Goal: Task Accomplishment & Management: Manage account settings

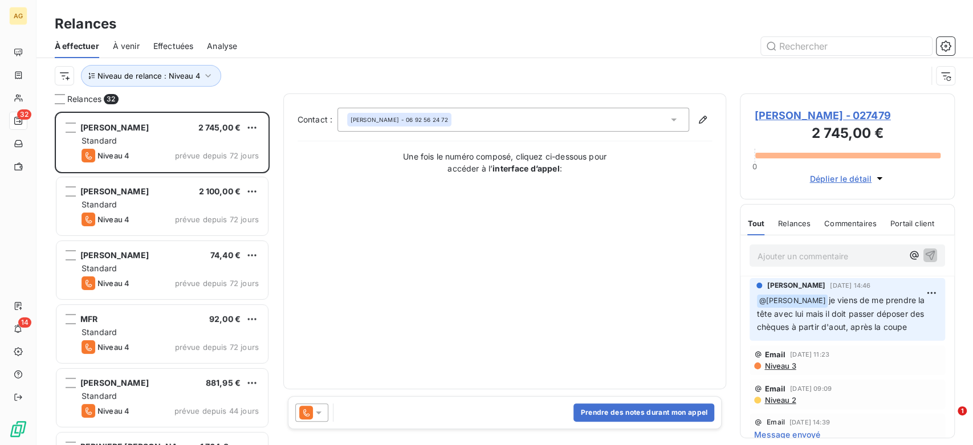
scroll to position [324, 205]
click at [36, 104] on div "Relances 32 [PERSON_NAME] 2 745,00 € Standard Niveau 4 prévue depuis 72 jours […" at bounding box center [504, 269] width 936 height 352
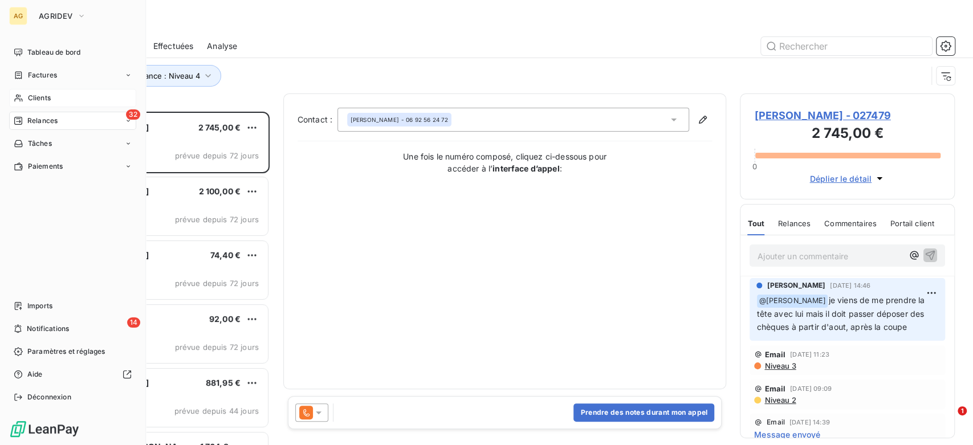
click at [23, 96] on div "Clients" at bounding box center [72, 98] width 127 height 18
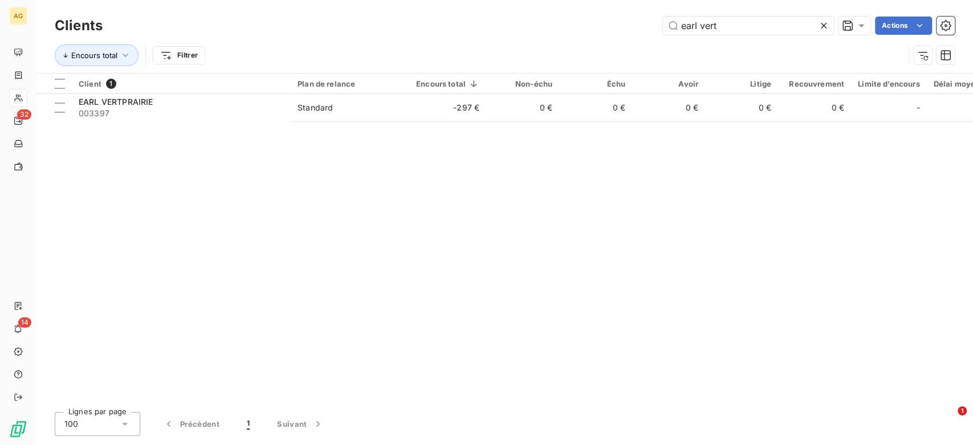
click at [826, 21] on icon at bounding box center [823, 25] width 11 height 11
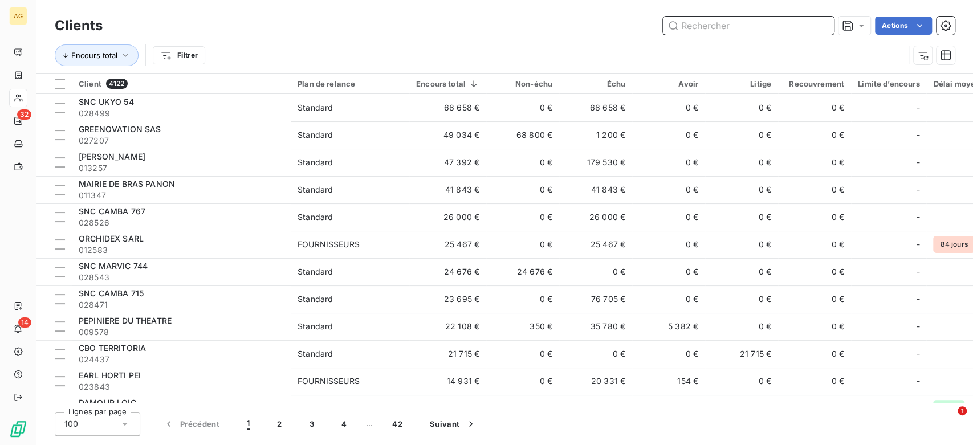
click at [720, 26] on input "text" at bounding box center [748, 26] width 171 height 18
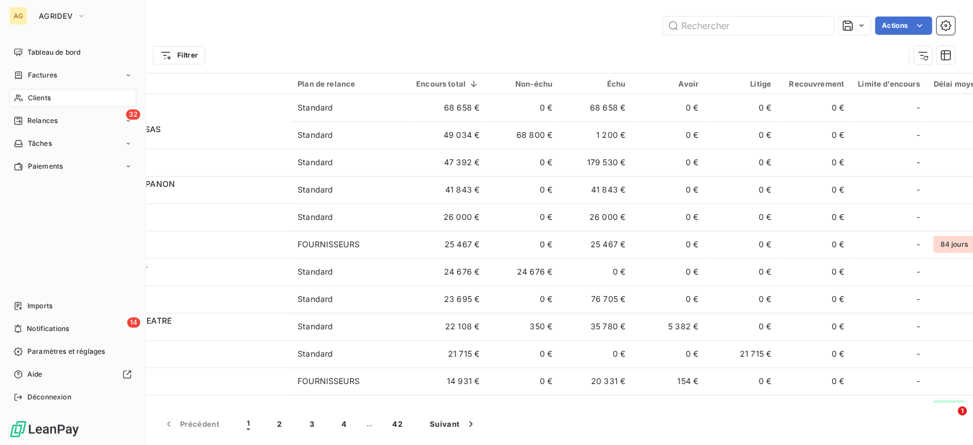
click at [30, 17] on div "AG AGRIDEV" at bounding box center [72, 16] width 127 height 18
click at [56, 11] on span "AGRIDEV" at bounding box center [56, 15] width 34 height 9
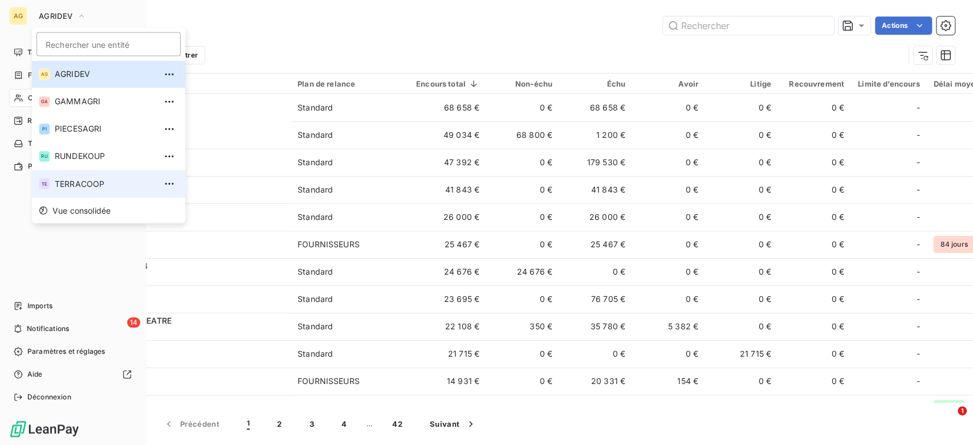
drag, startPoint x: 95, startPoint y: 181, endPoint x: 87, endPoint y: 178, distance: 9.2
click at [95, 181] on span "TERRACOOP" at bounding box center [105, 183] width 101 height 11
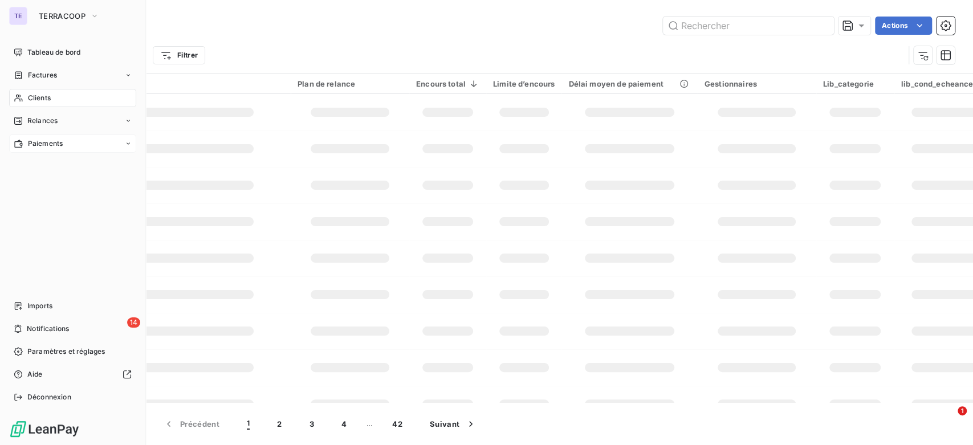
type input "earl la"
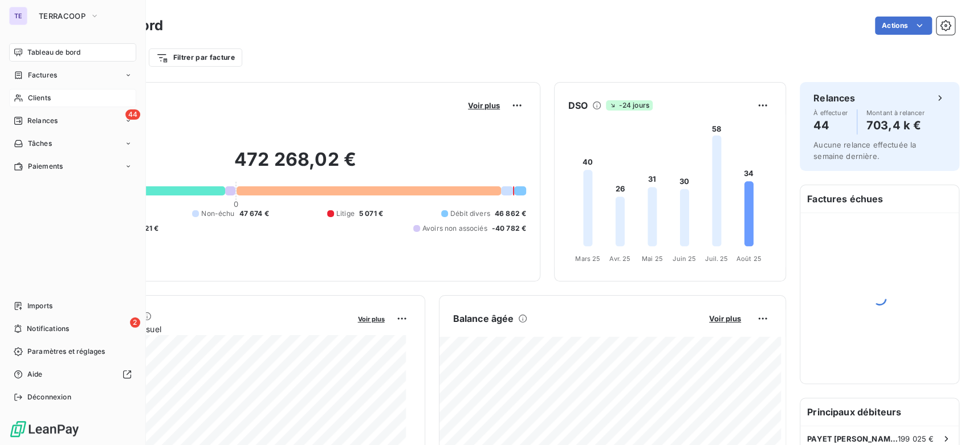
click at [35, 98] on span "Clients" at bounding box center [39, 98] width 23 height 10
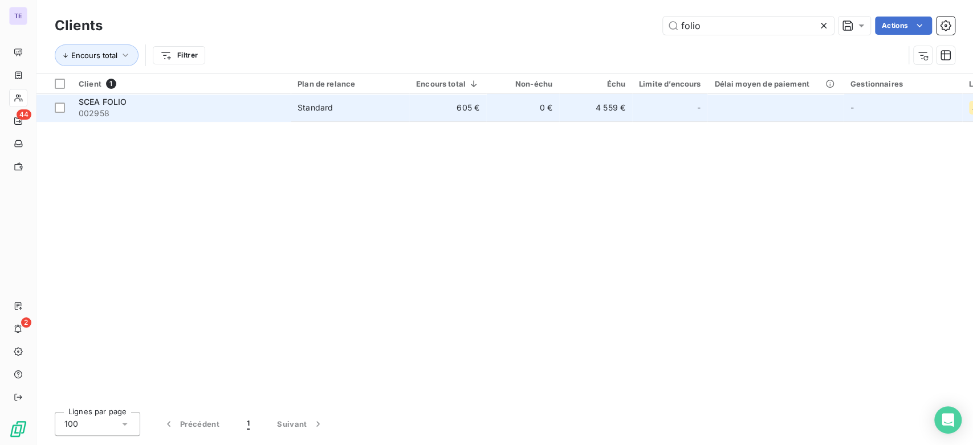
type input "folio"
click at [407, 120] on td "Standard" at bounding box center [350, 107] width 119 height 27
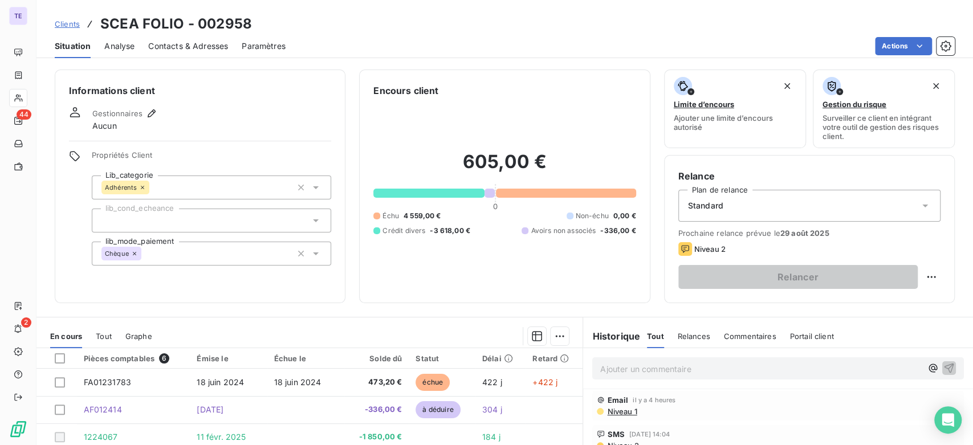
scroll to position [156, 0]
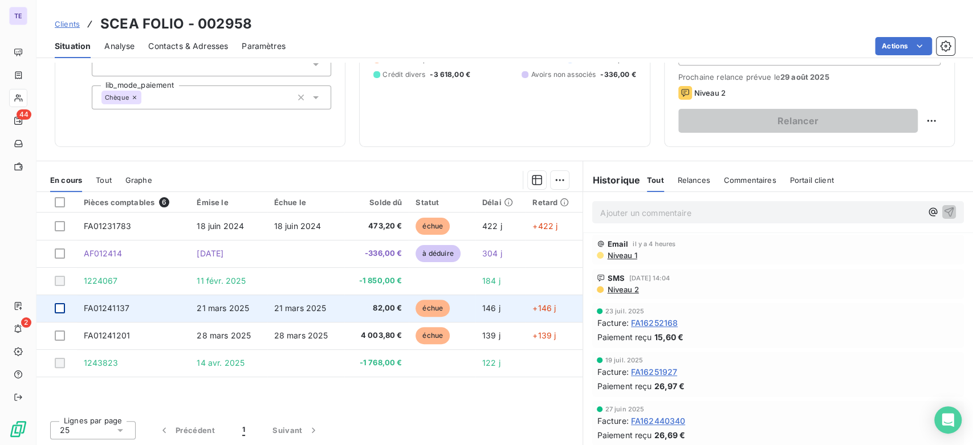
click at [60, 305] on div at bounding box center [60, 308] width 10 height 10
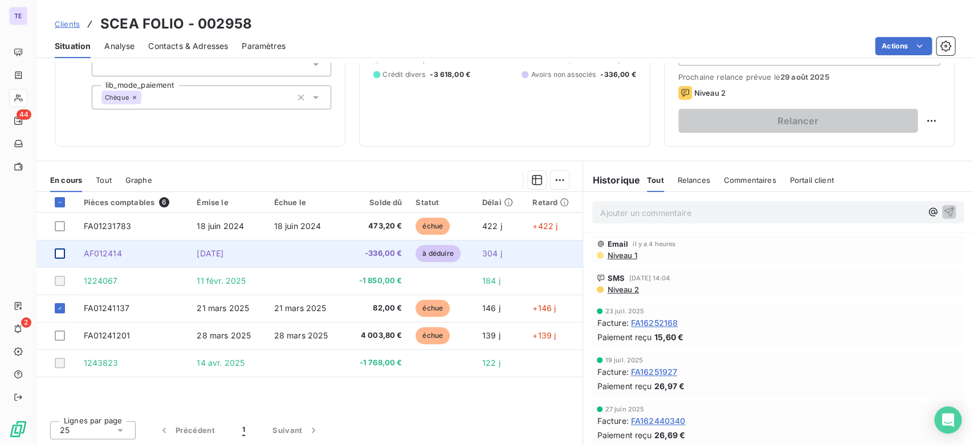
click at [63, 248] on div at bounding box center [60, 253] width 10 height 10
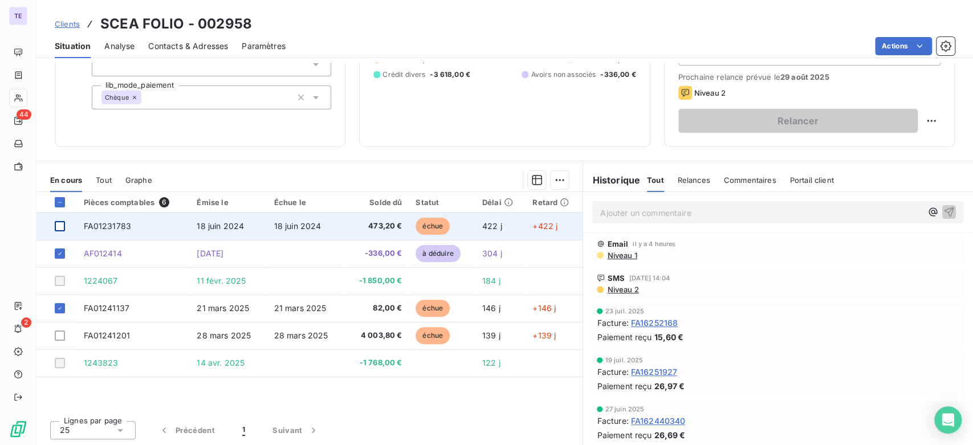
click at [61, 227] on div at bounding box center [60, 226] width 10 height 10
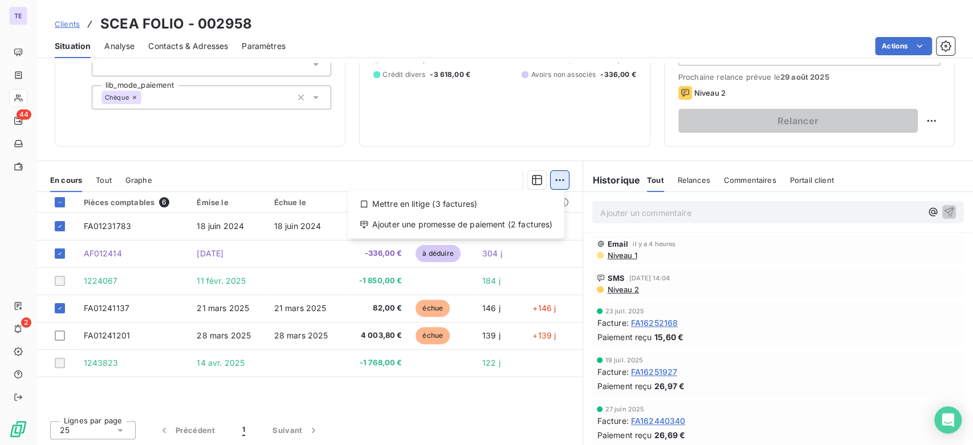
click at [552, 177] on html "TE 44 2 Clients SCEA FOLIO - 002958 Situation Analyse Contacts & Adresses Param…" at bounding box center [486, 222] width 973 height 445
click at [460, 206] on div "Mettre en litige (3 factures)" at bounding box center [456, 204] width 207 height 18
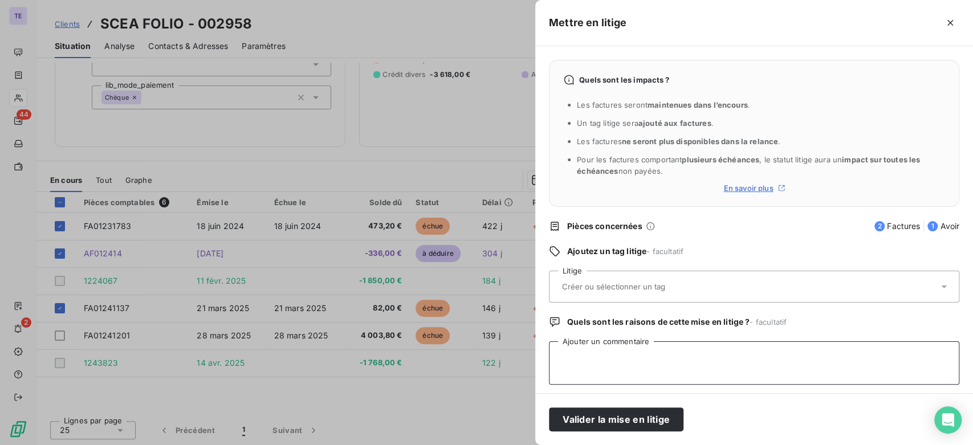
click at [599, 366] on textarea "Ajouter un commentaire" at bounding box center [754, 362] width 410 height 43
type textarea "attente réparation chauffage"
click at [623, 421] on button "Valider la mise en litige" at bounding box center [616, 419] width 134 height 24
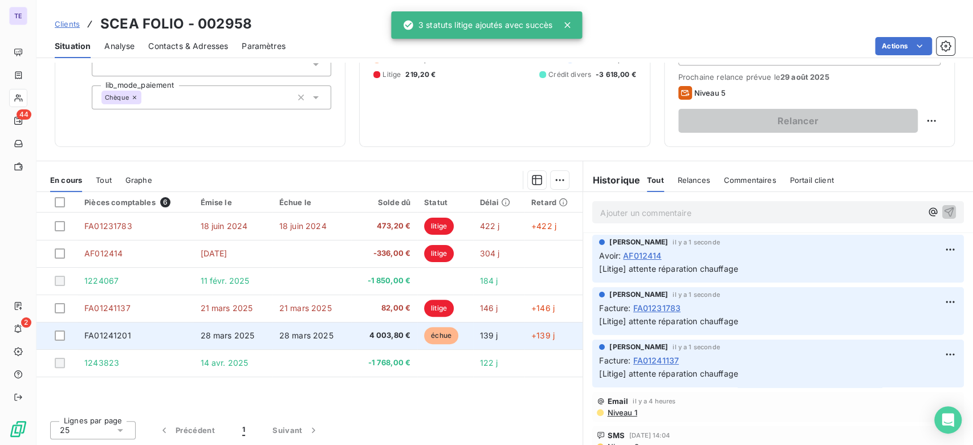
click at [296, 332] on span "28 mars 2025" at bounding box center [306, 336] width 54 height 10
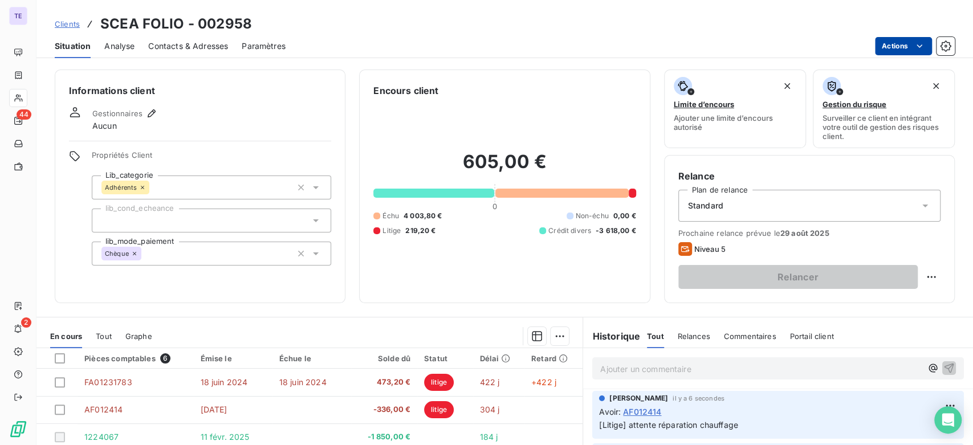
click at [909, 40] on html "TE 44 2 Clients SCEA FOLIO - 002958 Situation Analyse Contacts & Adresses Param…" at bounding box center [486, 222] width 973 height 445
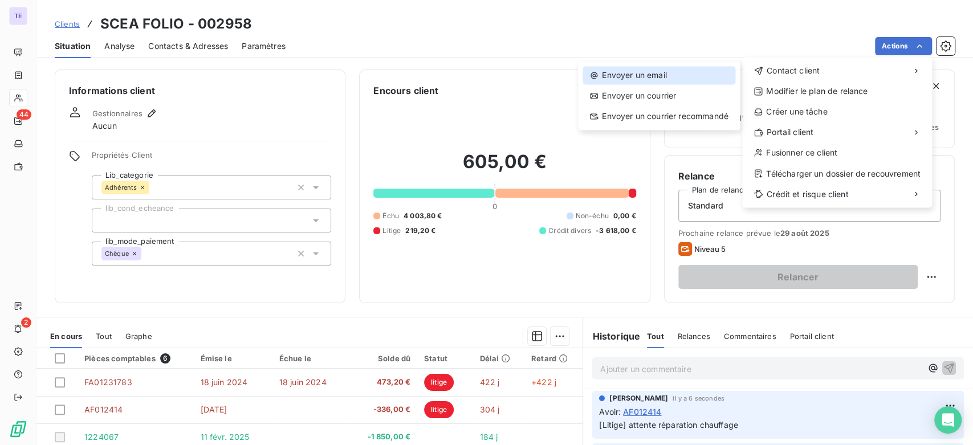
click at [665, 71] on div "Envoyer un email" at bounding box center [658, 75] width 153 height 18
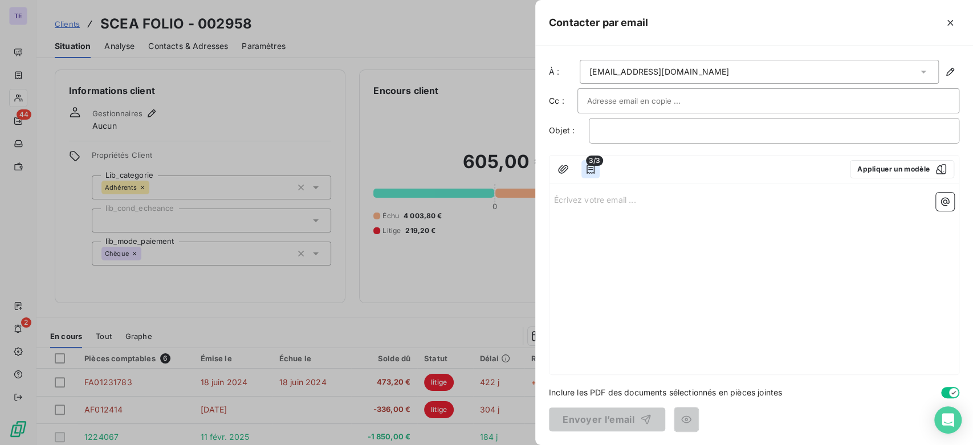
click at [596, 173] on icon "button" at bounding box center [590, 169] width 11 height 11
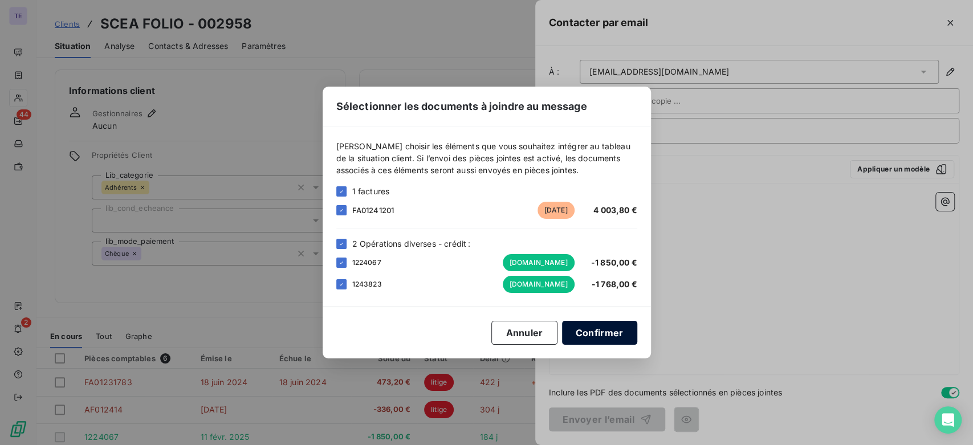
click at [599, 327] on button "Confirmer" at bounding box center [599, 333] width 75 height 24
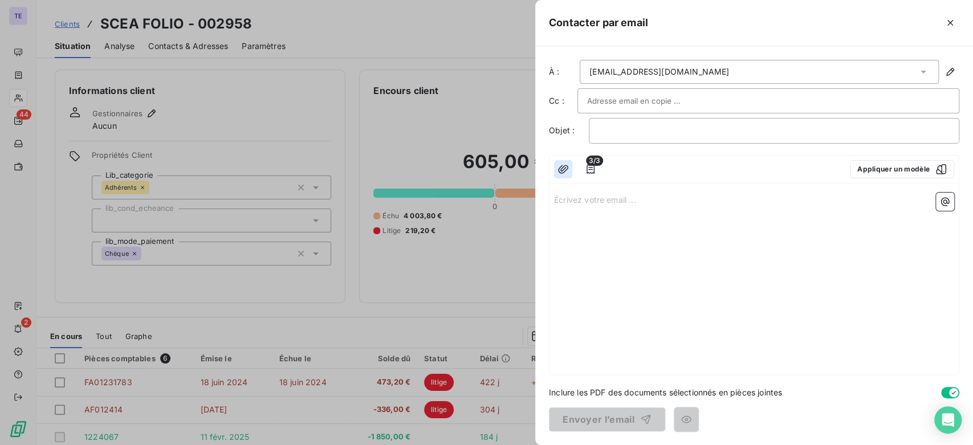
click at [561, 165] on icon "button" at bounding box center [562, 169] width 11 height 11
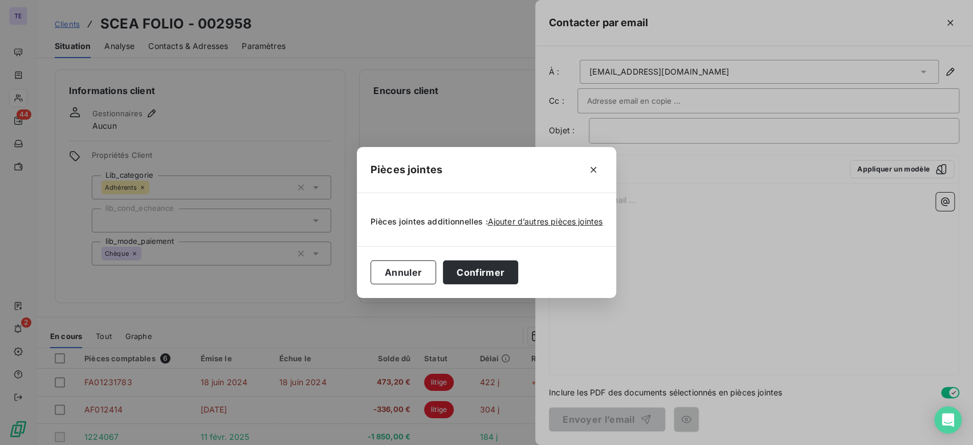
click at [599, 158] on div "Pièces jointes" at bounding box center [486, 170] width 259 height 46
click at [592, 164] on icon "button" at bounding box center [593, 169] width 11 height 11
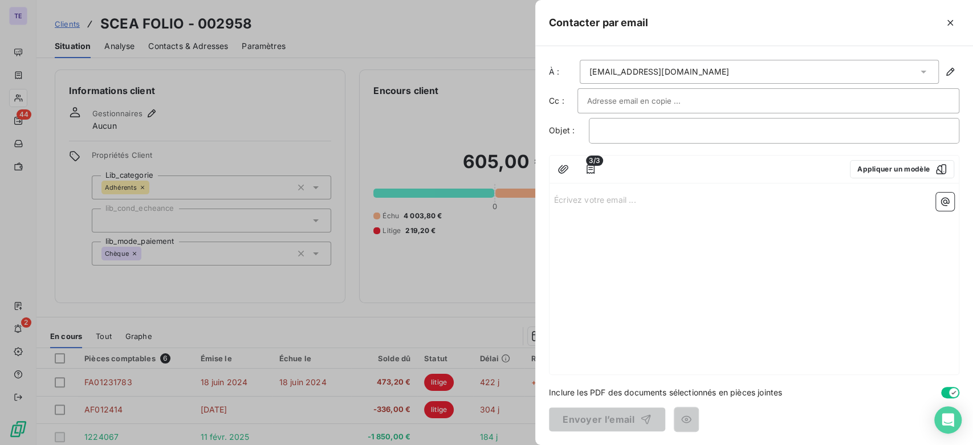
click at [884, 164] on button "Appliquer un modèle" at bounding box center [902, 169] width 104 height 18
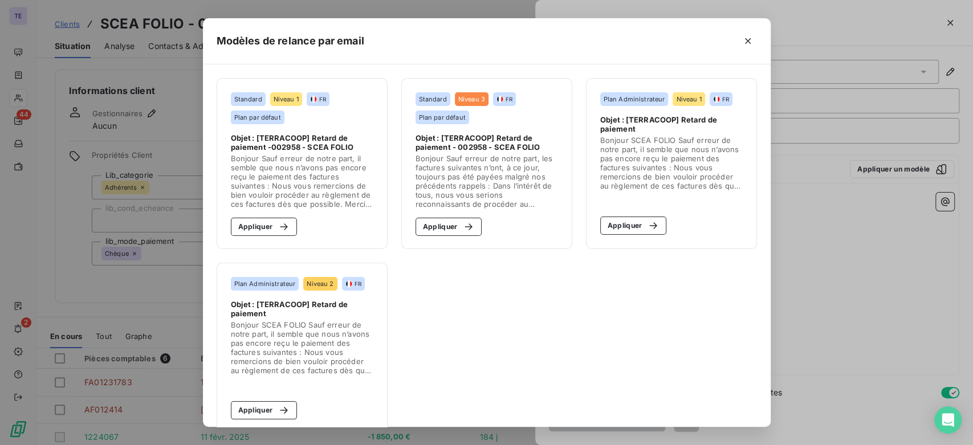
click at [328, 141] on span "Objet : [TERRACOOP] Retard de paiement -002958 - SCEA FOLIO" at bounding box center [302, 142] width 142 height 18
click at [337, 117] on div "Standard Niveau 1 FR Plan par défaut" at bounding box center [302, 108] width 142 height 32
click at [260, 224] on button "Appliquer" at bounding box center [264, 227] width 67 height 18
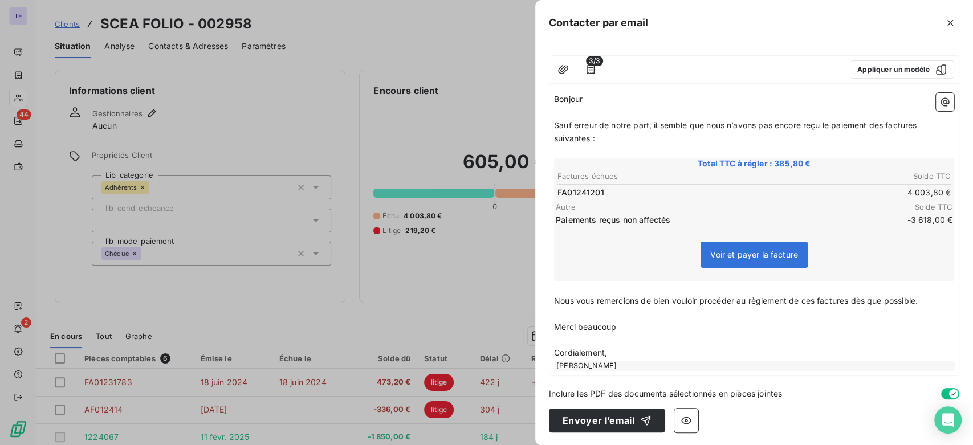
scroll to position [99, 0]
click at [619, 420] on button "Envoyer l’email" at bounding box center [607, 421] width 116 height 24
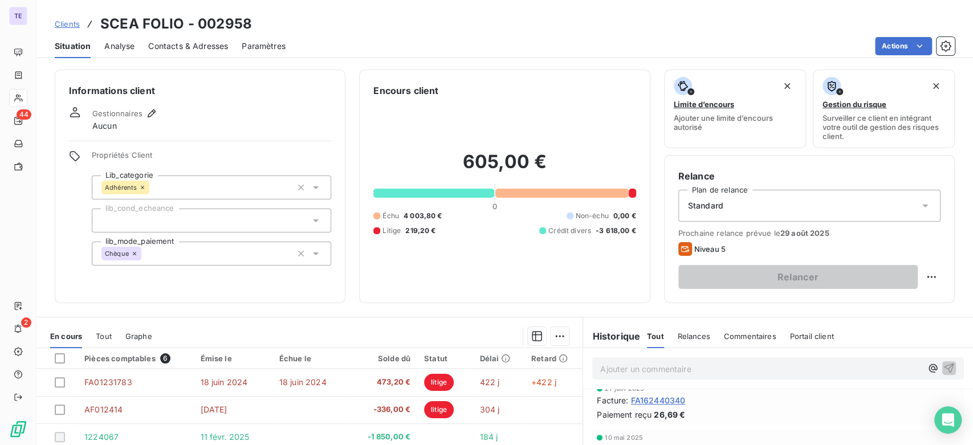
scroll to position [406, 0]
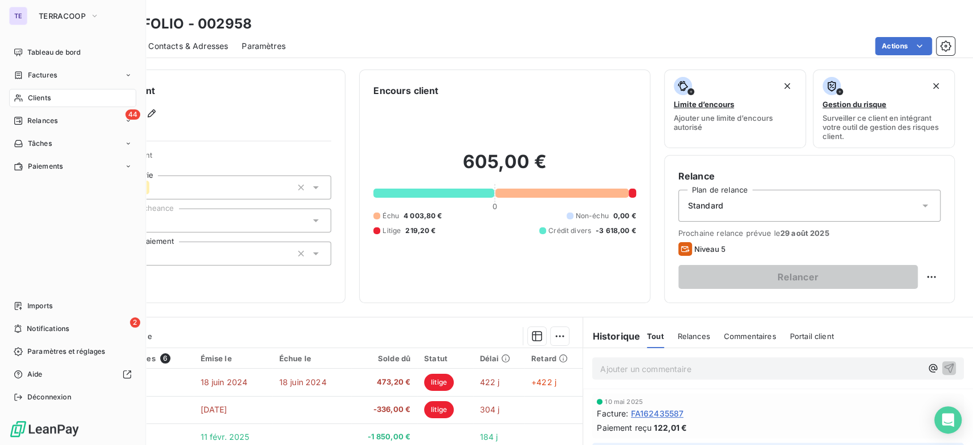
click at [13, 92] on div "Clients" at bounding box center [72, 98] width 127 height 18
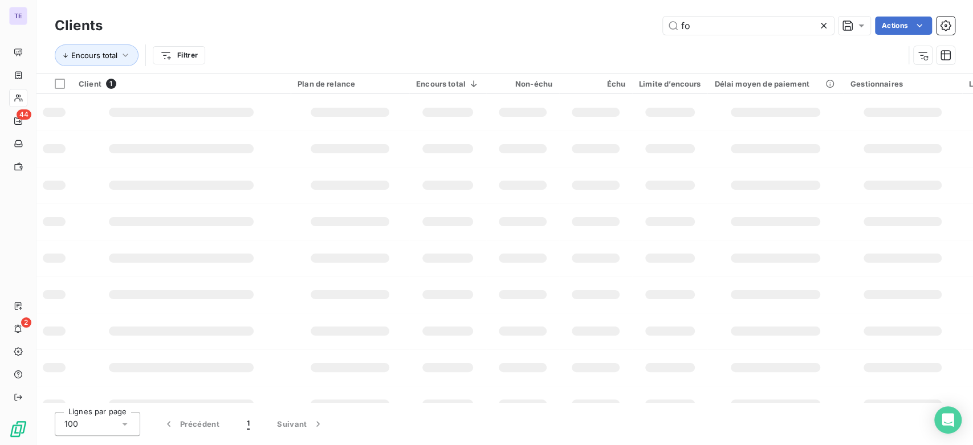
type input "f"
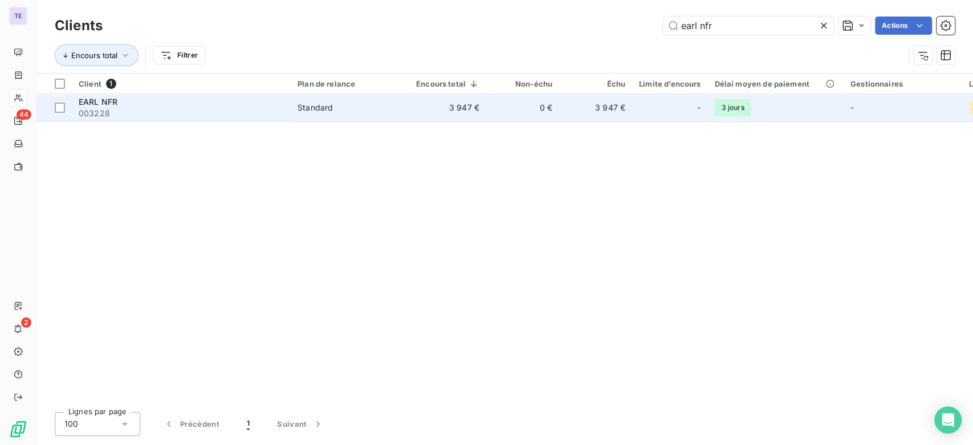
type input "earl nfr"
click at [399, 120] on td "Standard" at bounding box center [350, 107] width 119 height 27
